Goal: Task Accomplishment & Management: Use online tool/utility

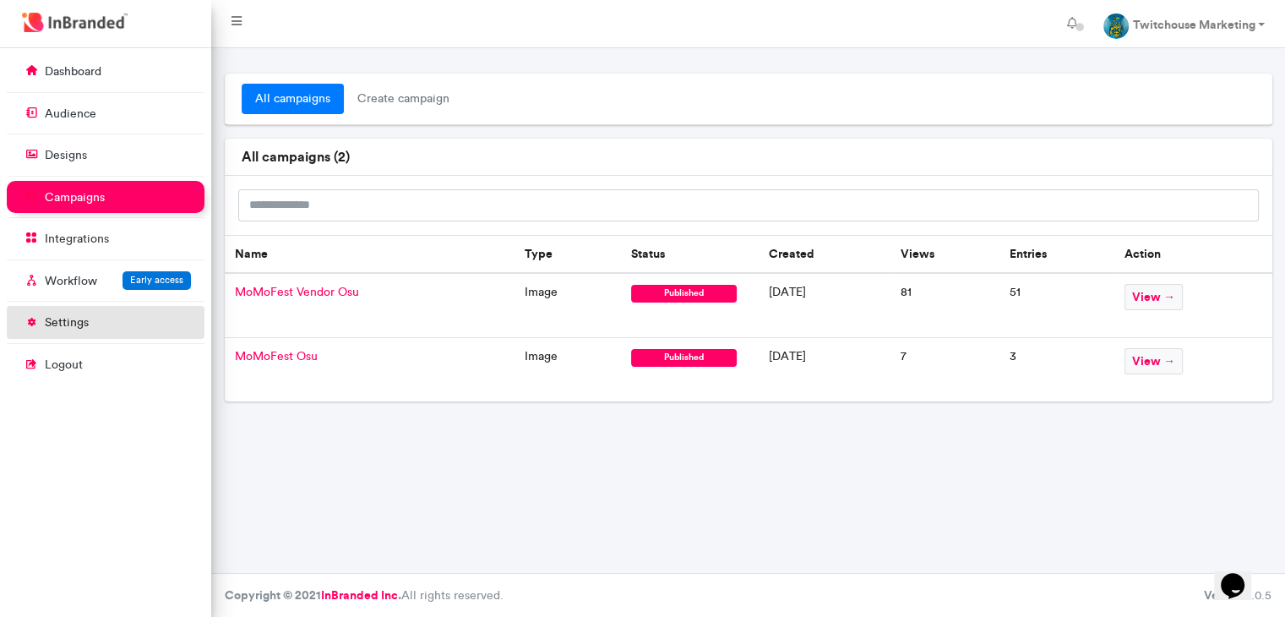
click at [116, 312] on link "settings" at bounding box center [106, 322] width 198 height 32
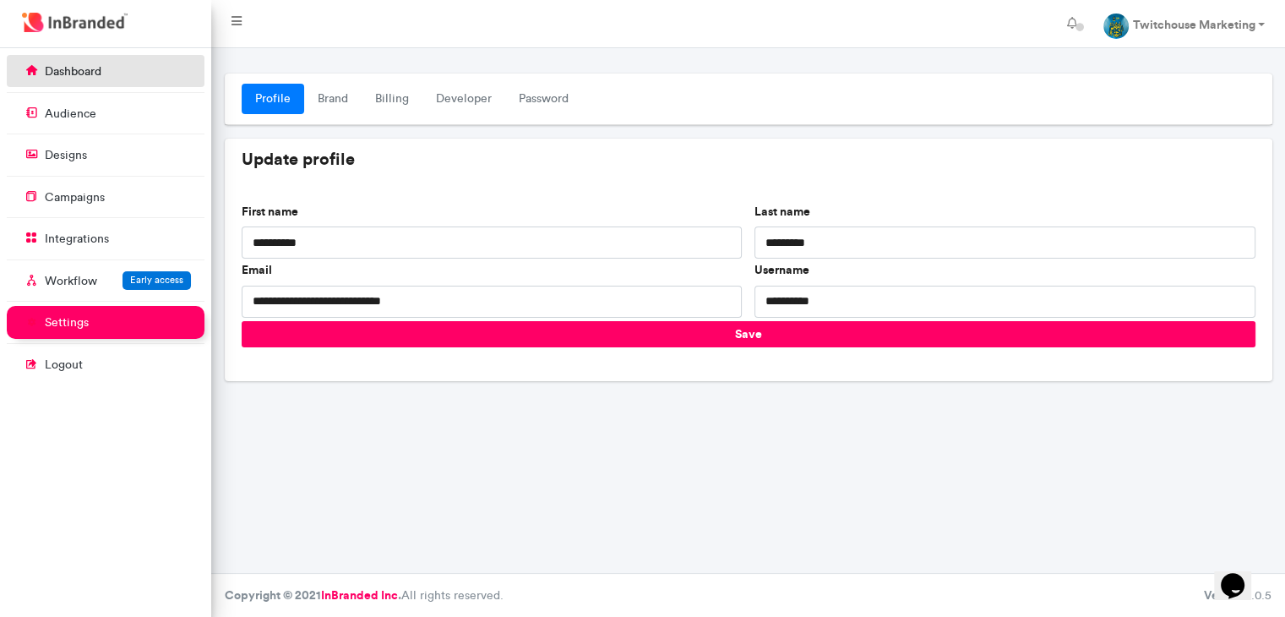
click at [79, 79] on p "dashboard" at bounding box center [73, 71] width 57 height 17
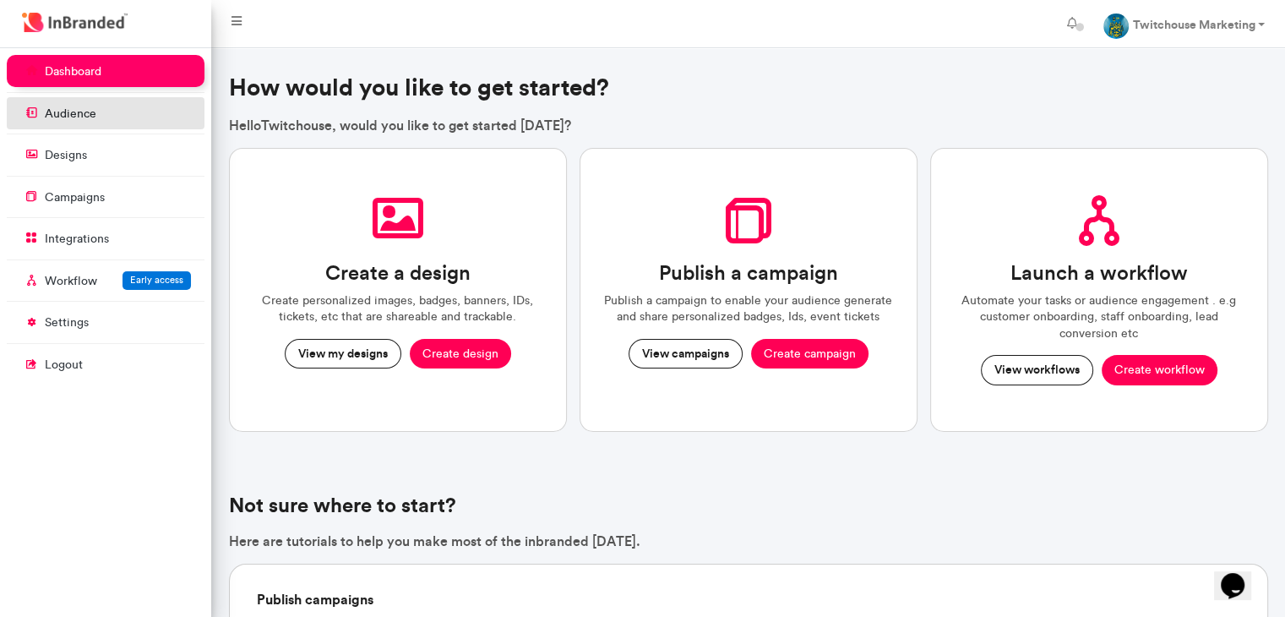
click at [78, 115] on p "audience" at bounding box center [71, 114] width 52 height 17
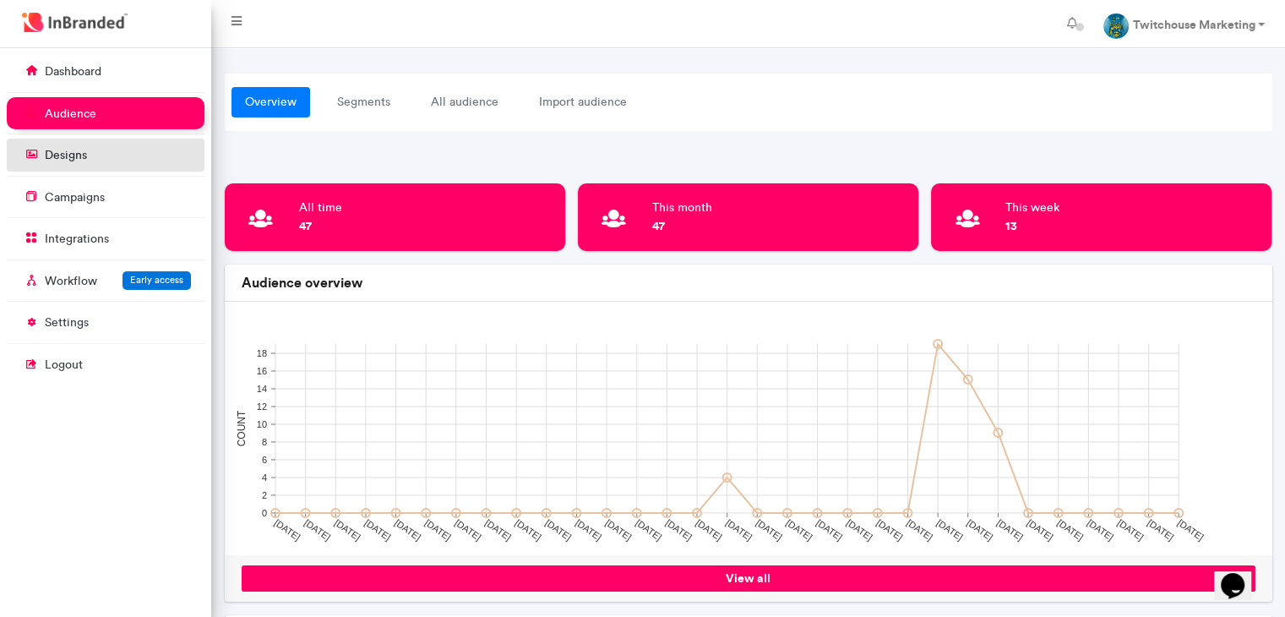
click at [97, 147] on link "designs" at bounding box center [106, 155] width 198 height 32
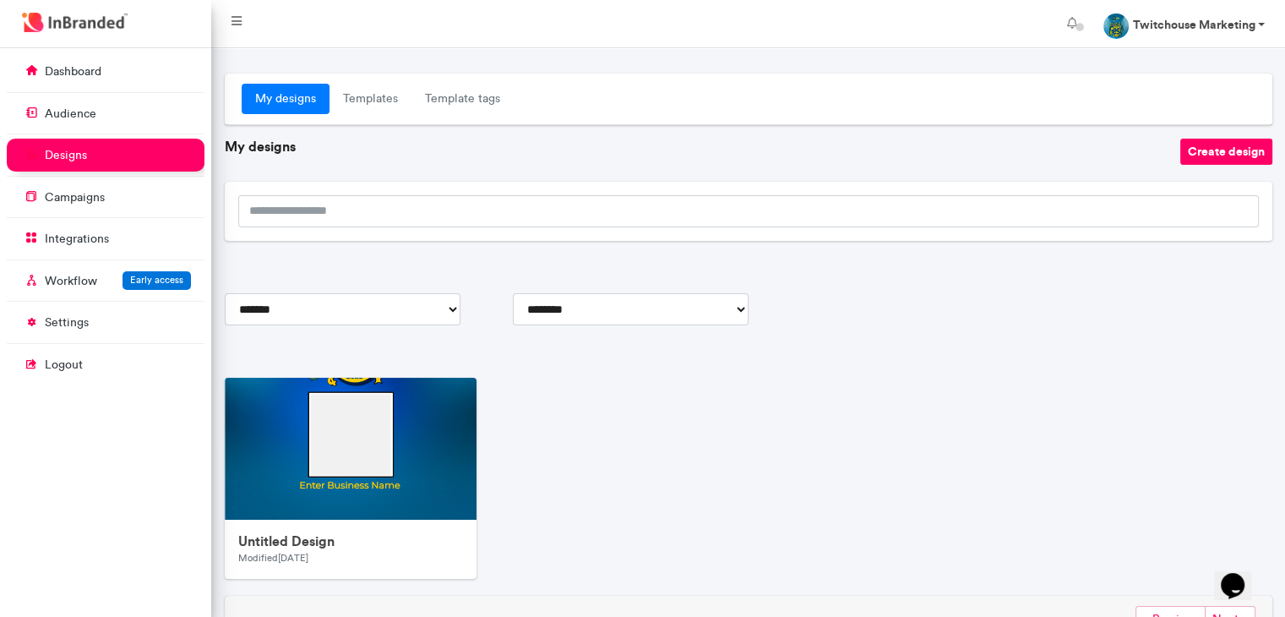
click at [1136, 27] on strong "Twitchouse Marketing" at bounding box center [1193, 24] width 123 height 15
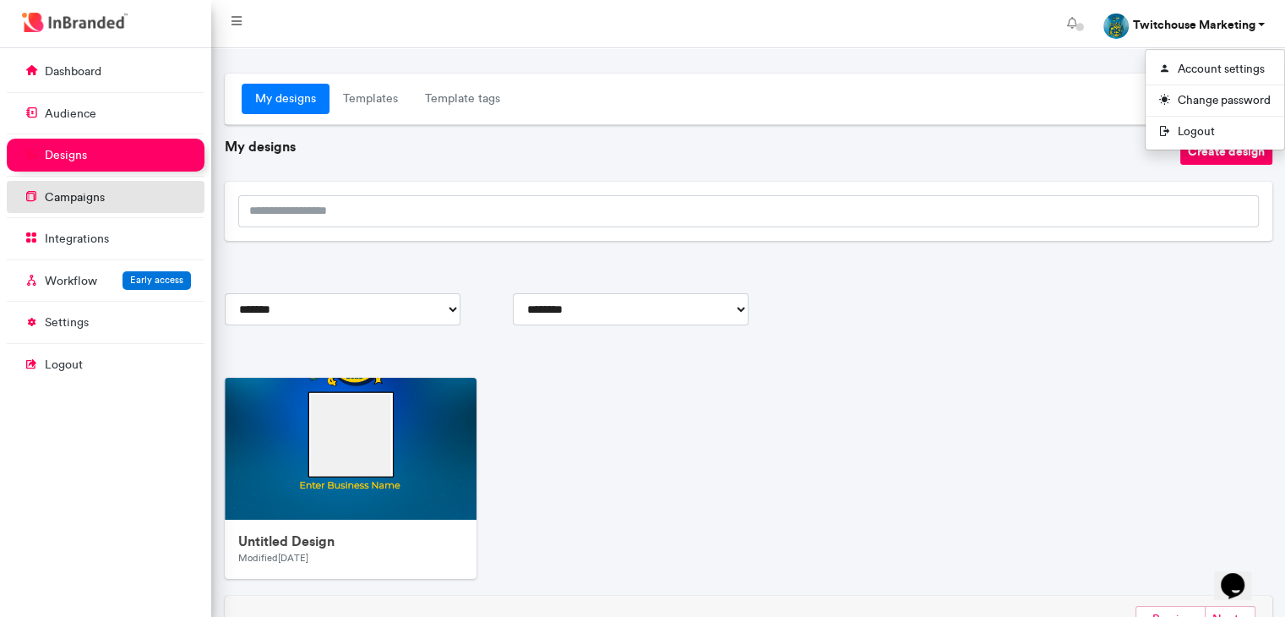
click at [146, 197] on link "campaigns" at bounding box center [106, 197] width 198 height 32
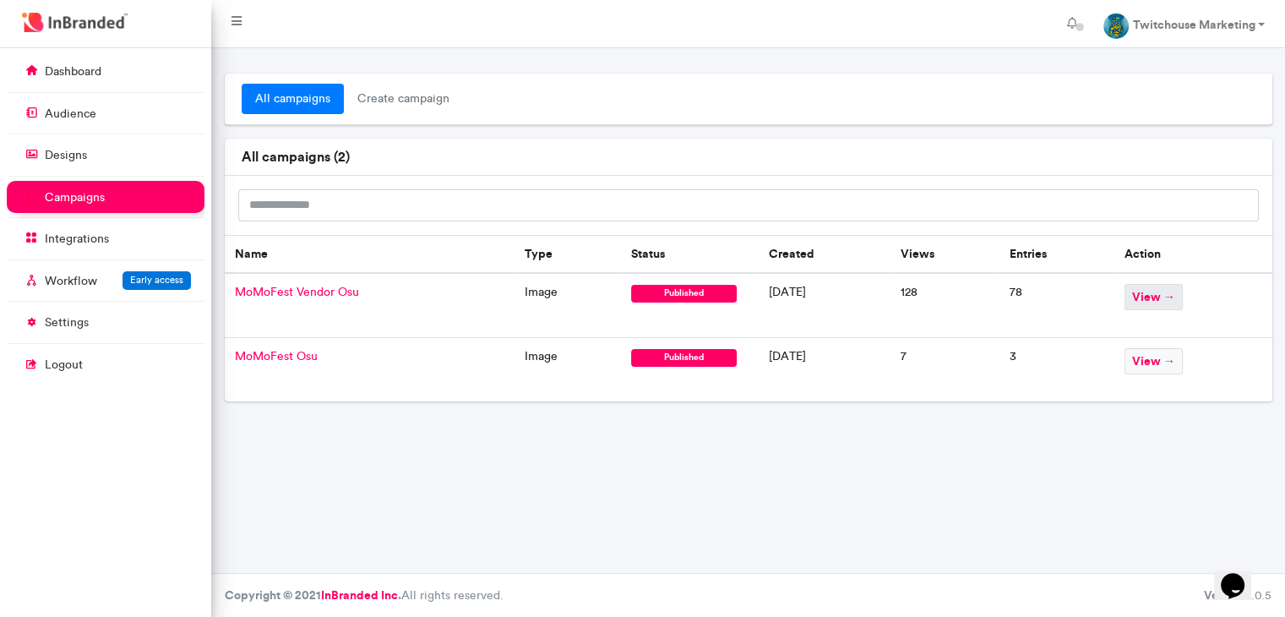
click at [1170, 303] on span "view →" at bounding box center [1154, 297] width 58 height 26
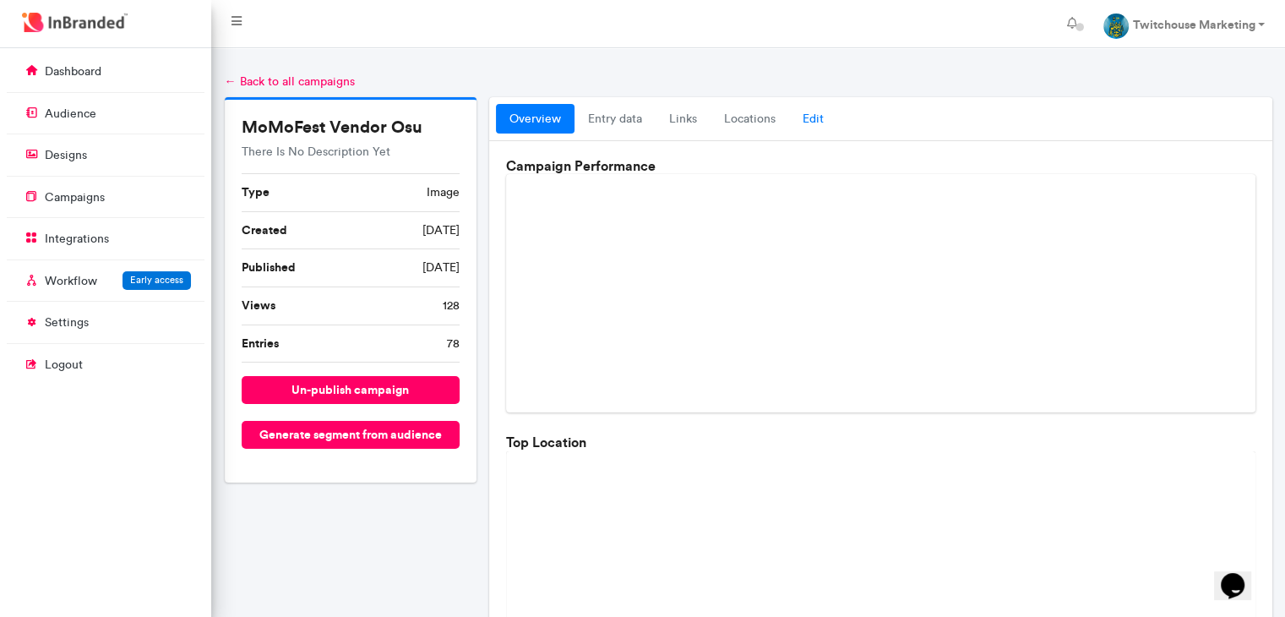
click at [808, 106] on link "Edit" at bounding box center [813, 119] width 48 height 30
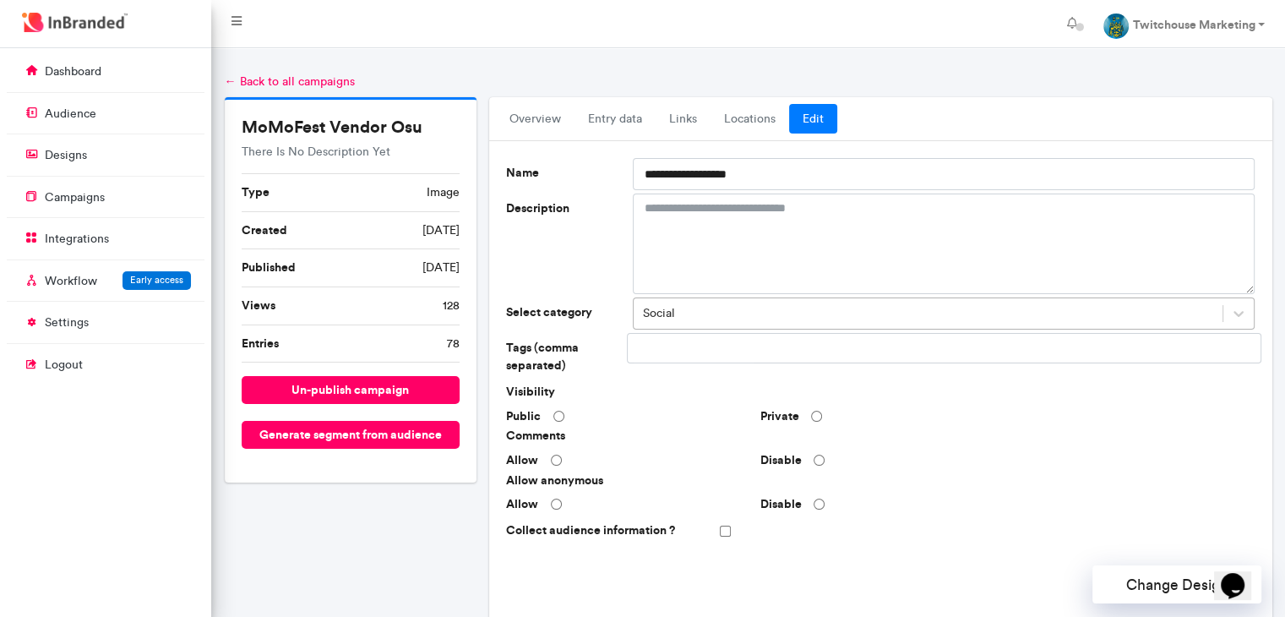
scroll to position [492, 0]
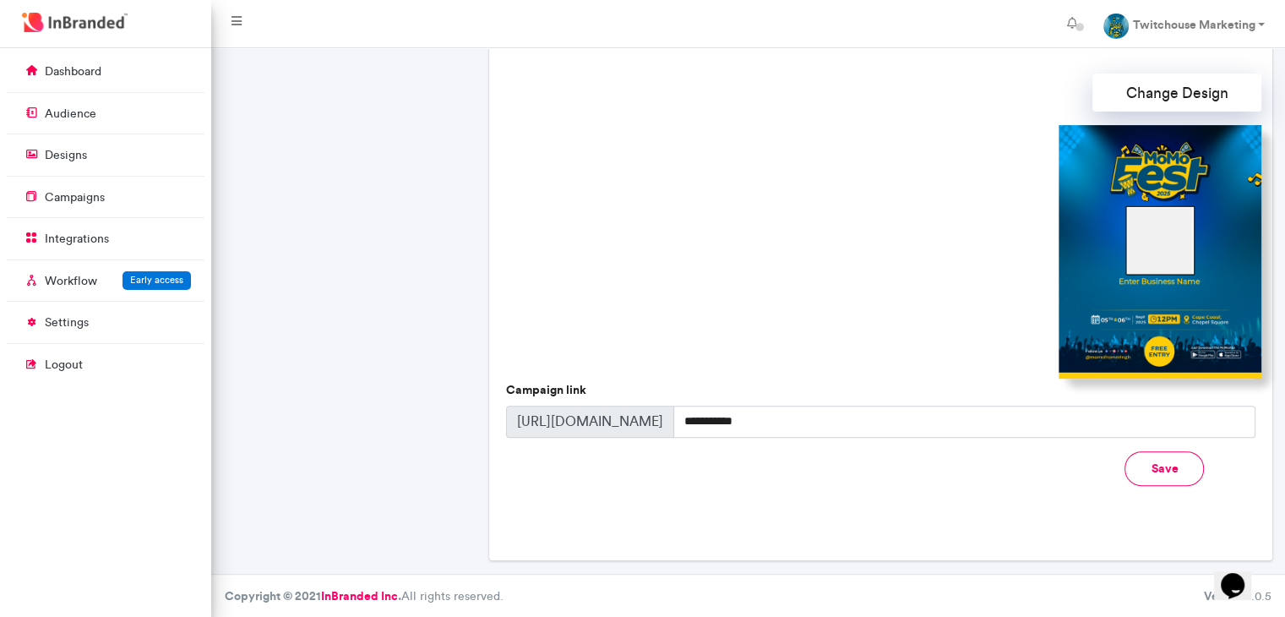
click at [1169, 268] on img at bounding box center [1160, 251] width 203 height 253
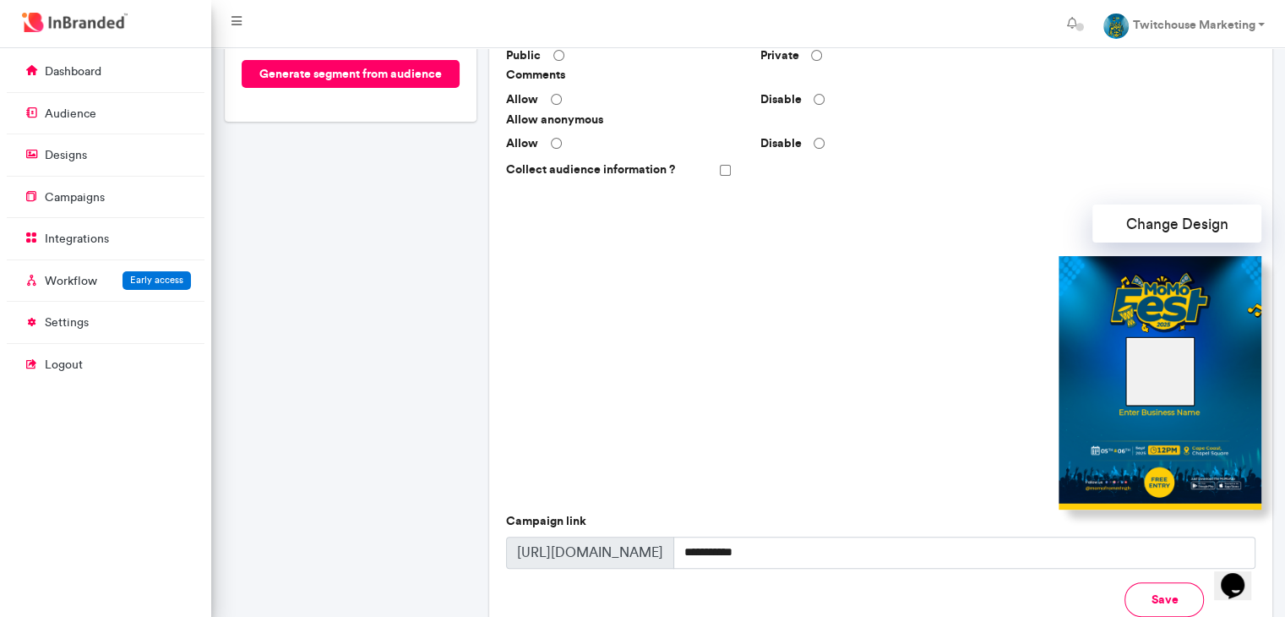
scroll to position [360, 0]
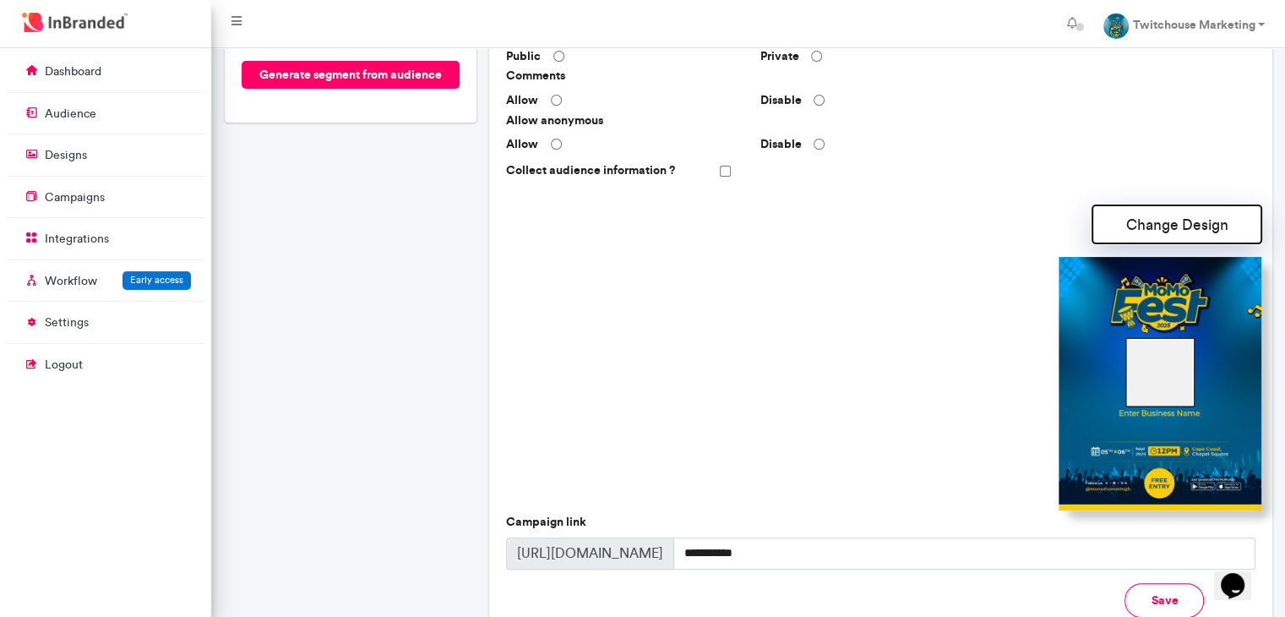
click at [1149, 234] on button "Change Design" at bounding box center [1177, 224] width 169 height 38
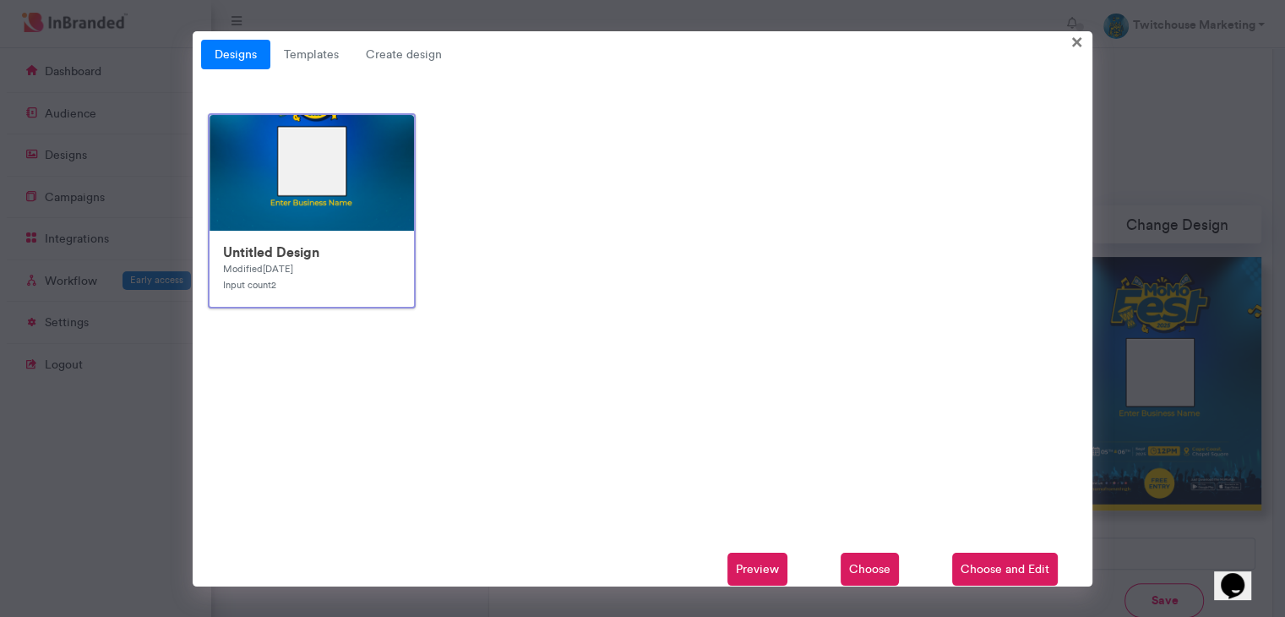
click at [997, 568] on span "Choose and Edit" at bounding box center [1005, 570] width 106 height 34
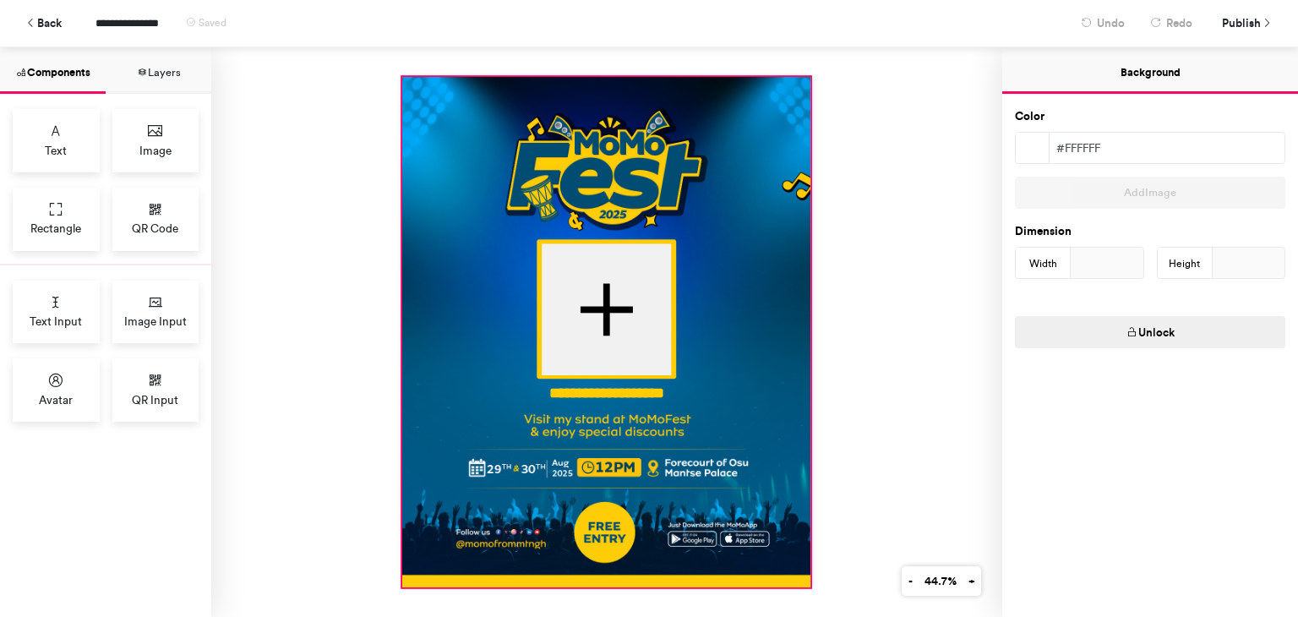
click at [417, 292] on div at bounding box center [606, 332] width 408 height 510
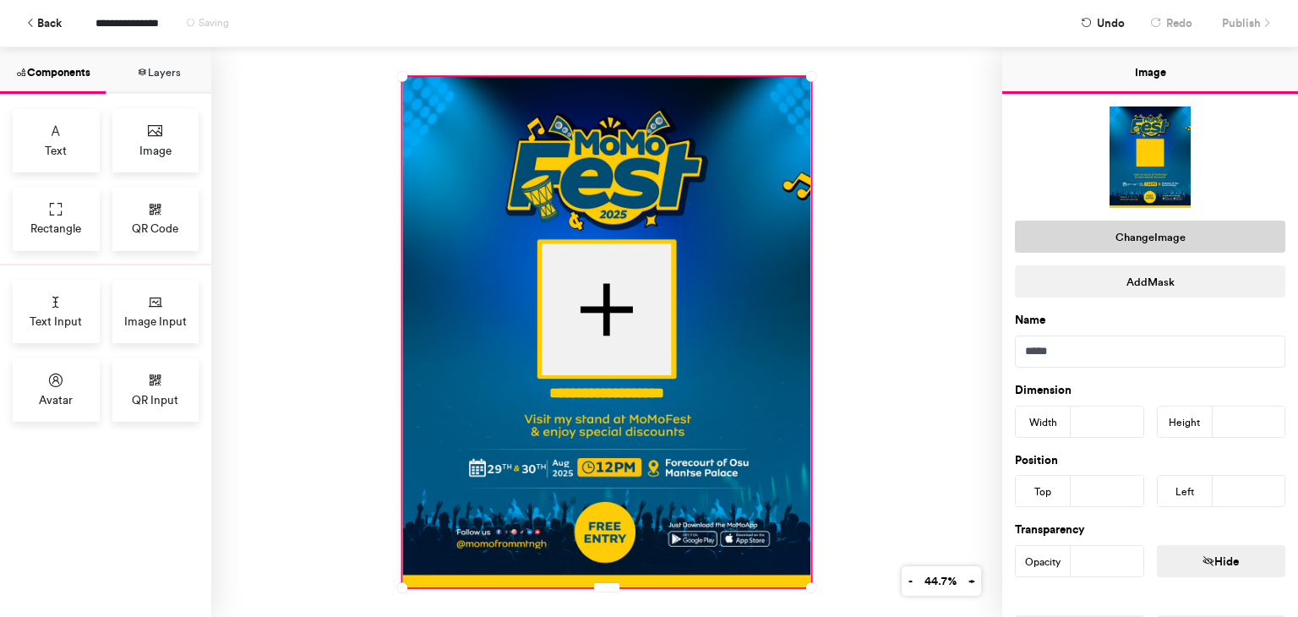
click at [1119, 240] on button "Change Image" at bounding box center [1150, 237] width 270 height 32
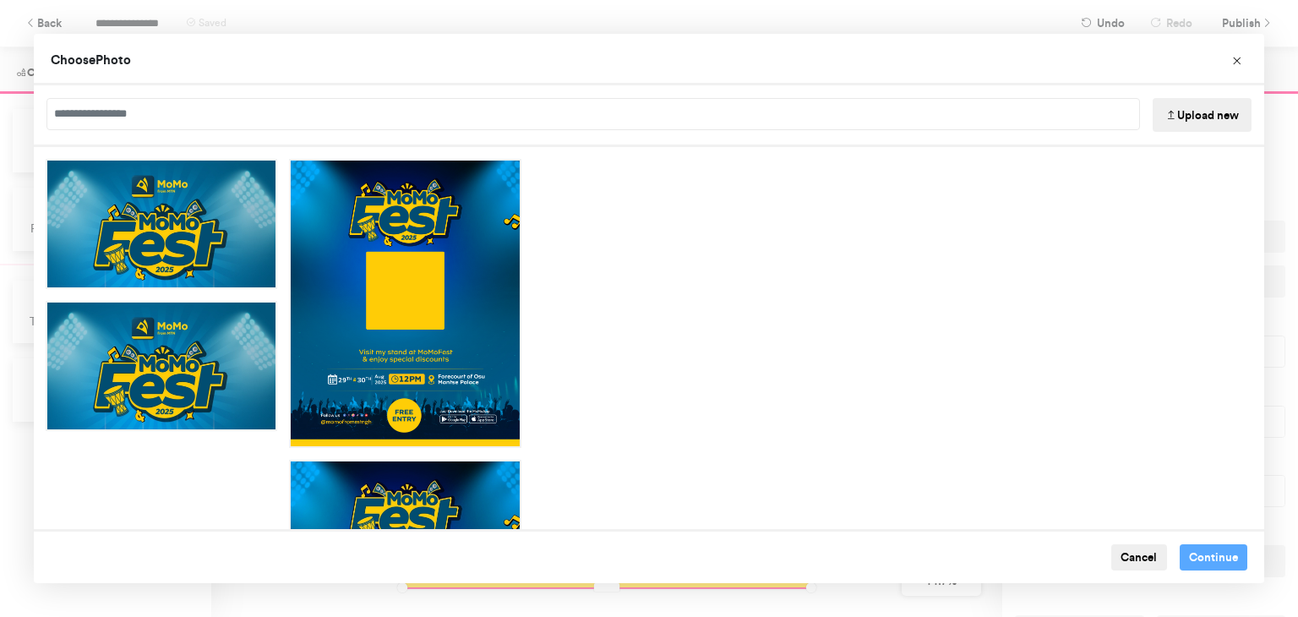
click at [508, 52] on div "Choose Photo" at bounding box center [649, 60] width 1230 height 52
click at [1190, 107] on button "Upload new" at bounding box center [1202, 115] width 99 height 34
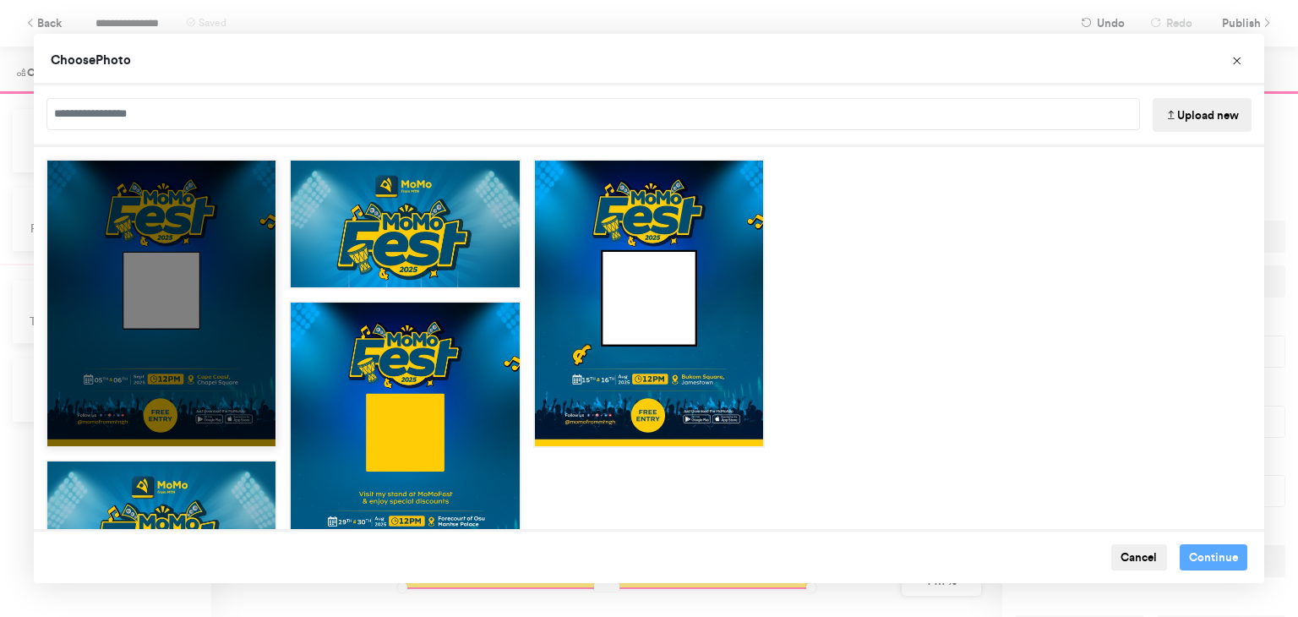
click at [155, 382] on div "Choose Image" at bounding box center [162, 303] width 232 height 289
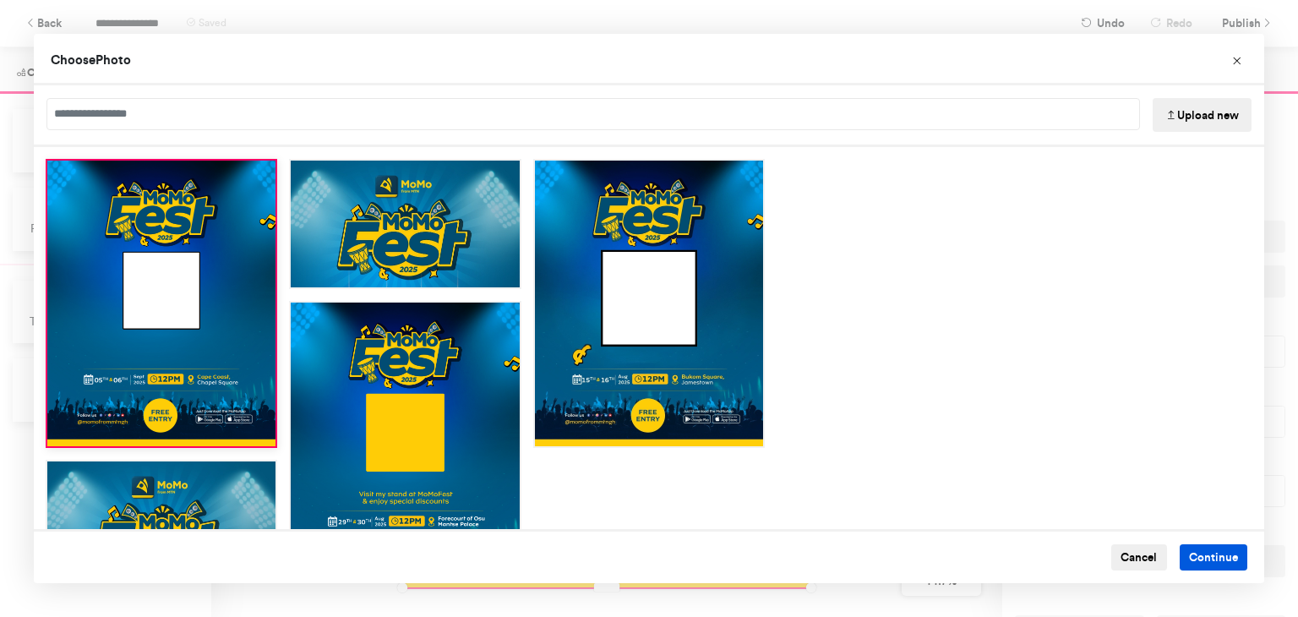
click at [1207, 552] on button "Continue" at bounding box center [1214, 557] width 68 height 27
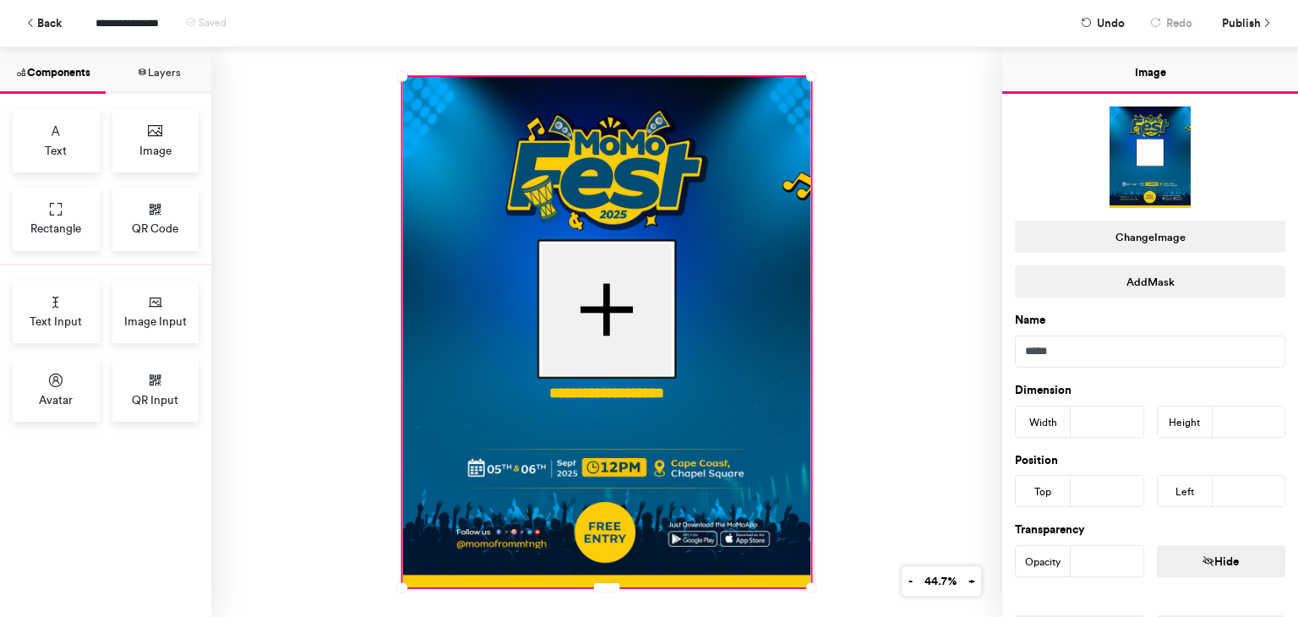
click at [328, 351] on div "**********" at bounding box center [606, 332] width 791 height 570
